Goal: Check status: Check status

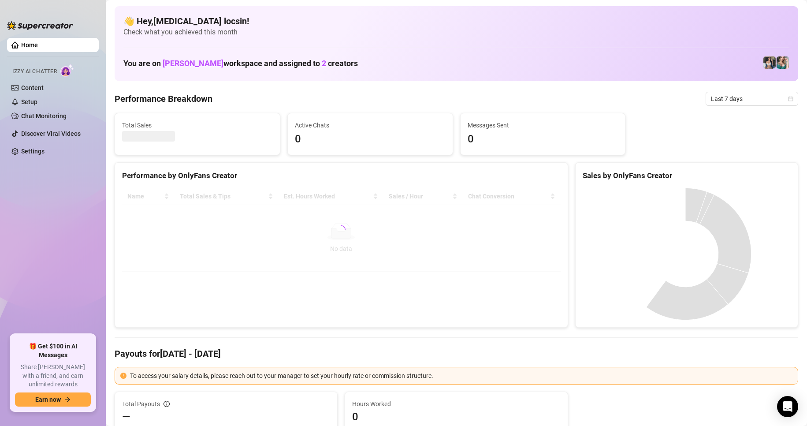
drag, startPoint x: 733, startPoint y: 101, endPoint x: 691, endPoint y: 105, distance: 42.5
click at [733, 101] on span "Last 7 days" at bounding box center [752, 98] width 82 height 13
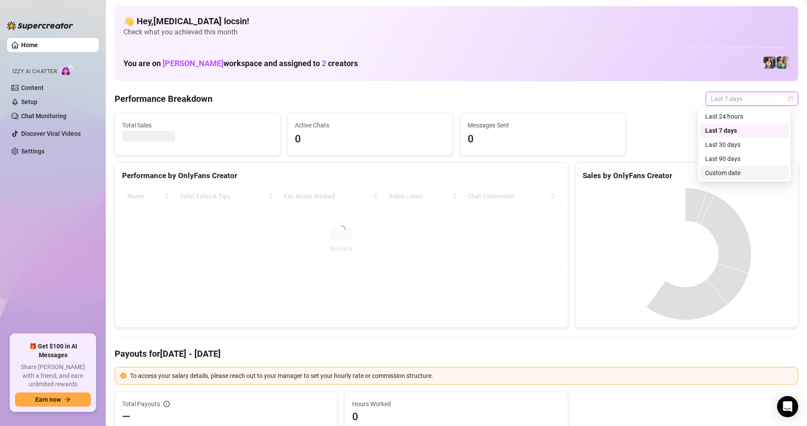
click at [721, 173] on div "Custom date" at bounding box center [744, 173] width 78 height 10
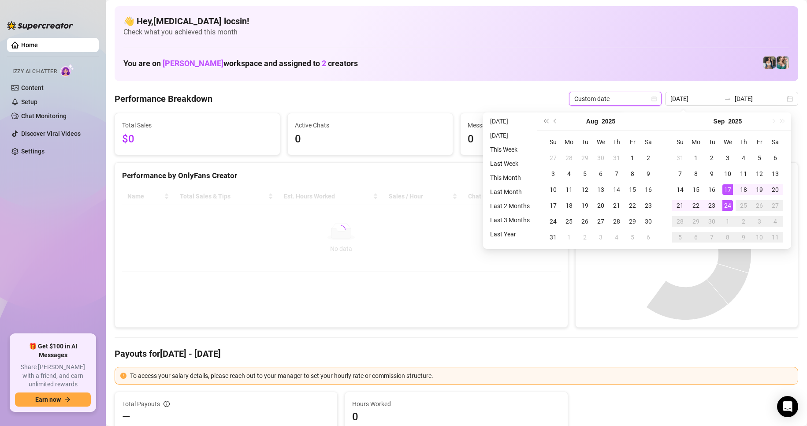
click at [491, 122] on li "[DATE]" at bounding box center [510, 121] width 47 height 11
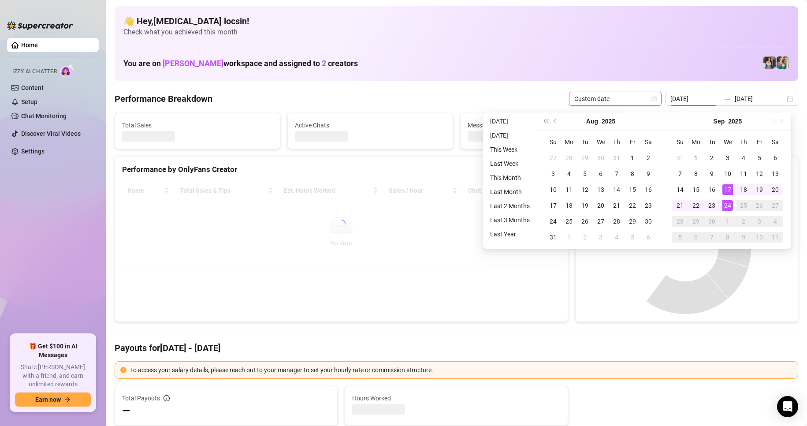
type input "[DATE]"
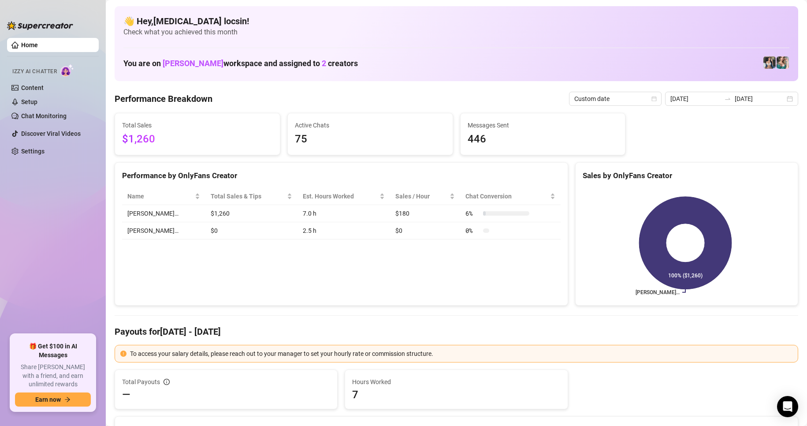
click at [713, 96] on input "[DATE]" at bounding box center [695, 99] width 50 height 10
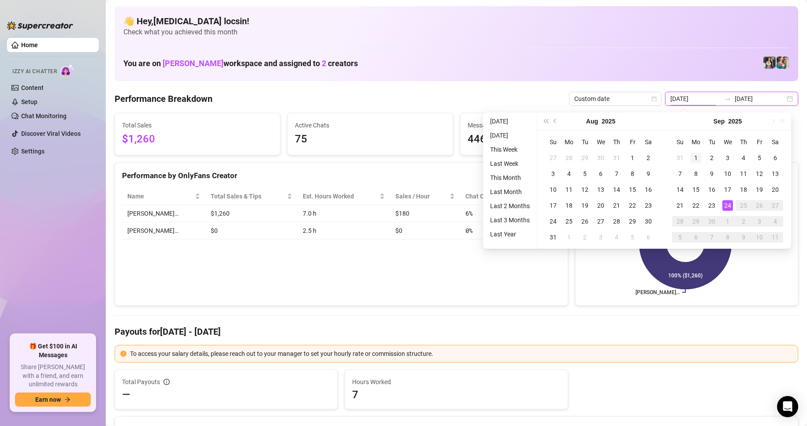
type input "[DATE]"
click at [695, 160] on div "1" at bounding box center [696, 158] width 11 height 11
type input "[DATE]"
click at [728, 205] on div "24" at bounding box center [727, 205] width 11 height 11
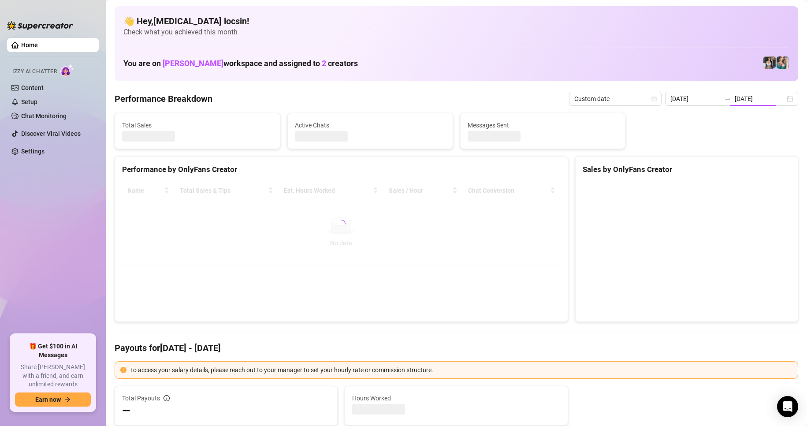
type input "[DATE]"
